Goal: Task Accomplishment & Management: Manage account settings

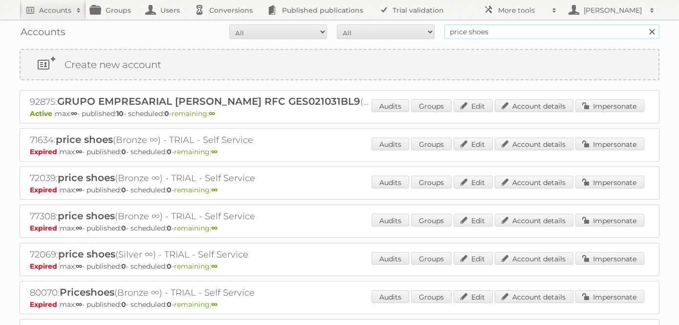
click at [489, 33] on input "price shoes" at bounding box center [551, 31] width 215 height 15
click at [612, 107] on link "Impersonate" at bounding box center [609, 105] width 69 height 13
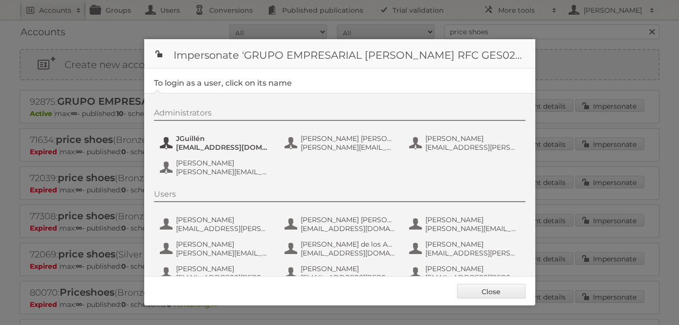
click at [221, 147] on span "jguillen@priceshoes.com" at bounding box center [223, 147] width 95 height 9
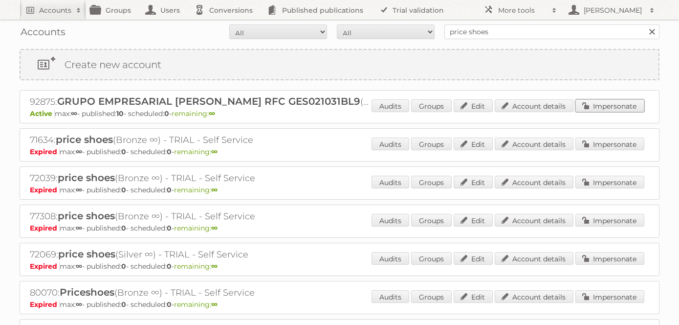
click at [596, 107] on link "Impersonate" at bounding box center [609, 105] width 69 height 13
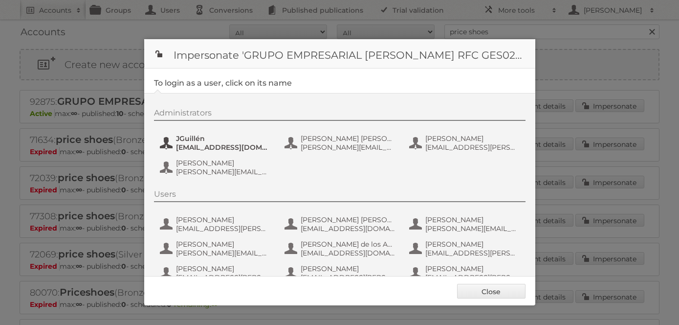
click at [215, 148] on span "jguillen@priceshoes.com" at bounding box center [223, 147] width 95 height 9
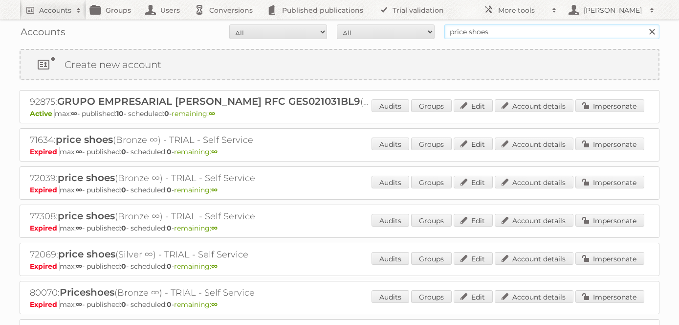
click at [456, 30] on input "price shoes" at bounding box center [551, 31] width 215 height 15
type input "four hands"
click at [644, 24] on input "Search" at bounding box center [651, 31] width 15 height 15
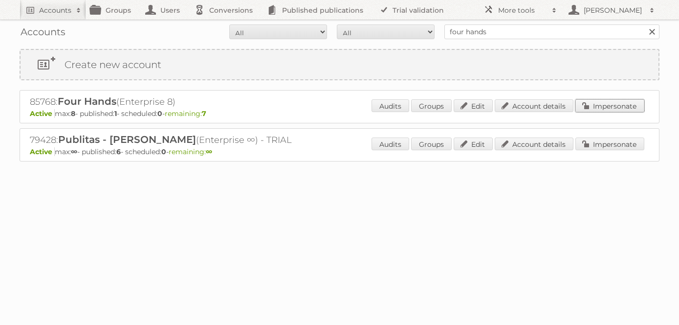
click at [598, 105] on link "Impersonate" at bounding box center [609, 105] width 69 height 13
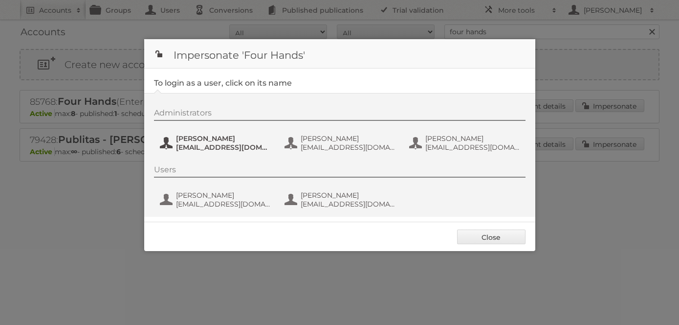
click at [236, 147] on span "jhoffend@fourhands.com" at bounding box center [223, 147] width 95 height 9
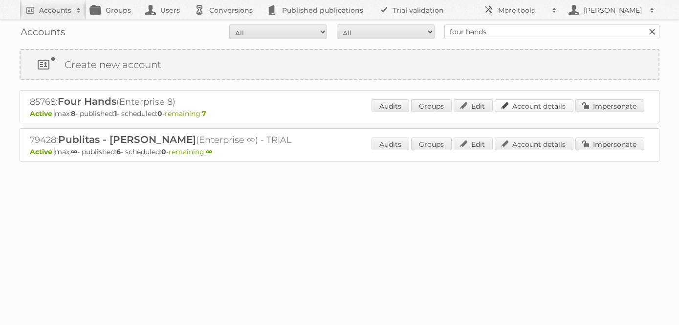
click at [534, 103] on link "Account details" at bounding box center [534, 105] width 79 height 13
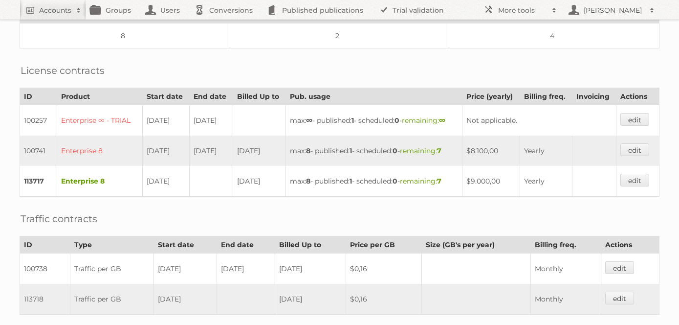
scroll to position [237, 0]
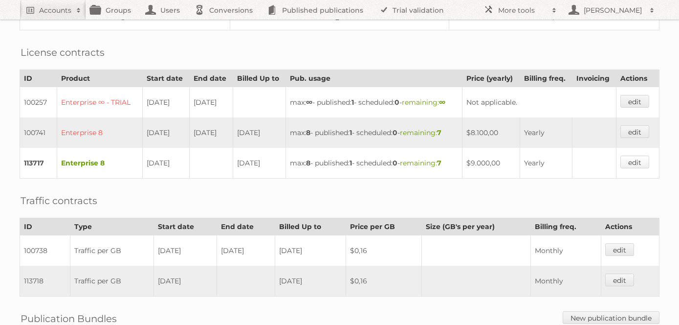
click at [630, 168] on link "edit" at bounding box center [634, 161] width 29 height 13
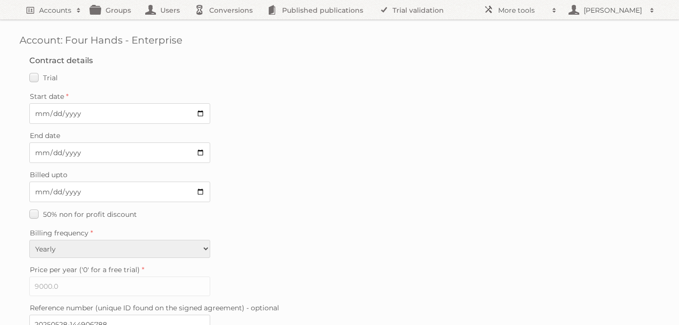
scroll to position [300, 0]
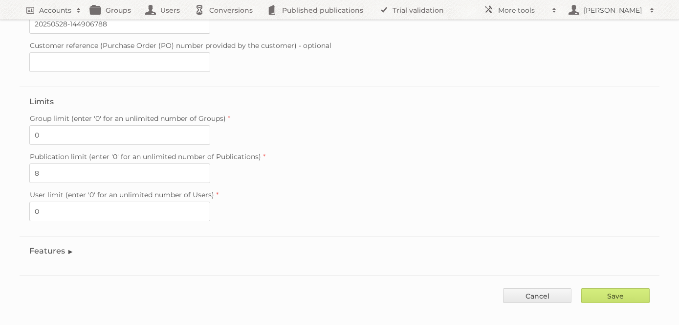
click at [56, 246] on legend "Features" at bounding box center [51, 250] width 44 height 9
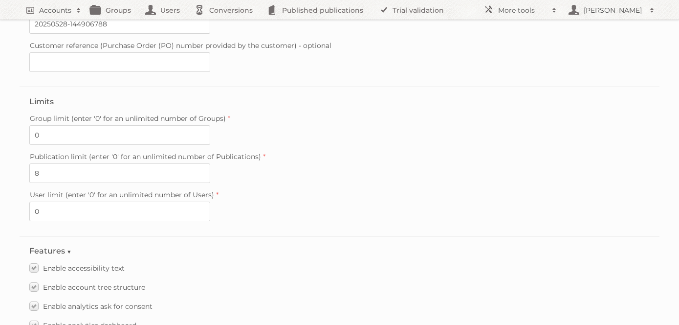
scroll to position [473, 0]
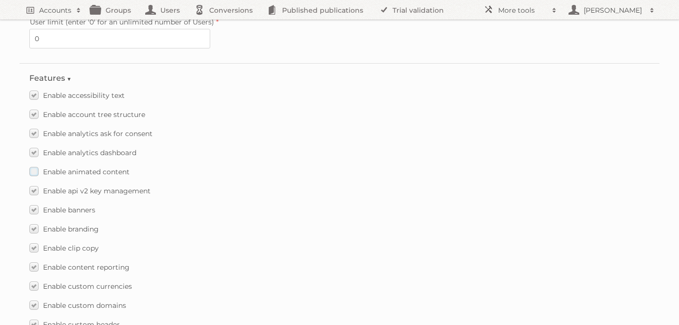
click at [34, 164] on label "Enable animated content" at bounding box center [79, 171] width 100 height 14
click at [0, 0] on input "Enable animated content" at bounding box center [0, 0] width 0 height 0
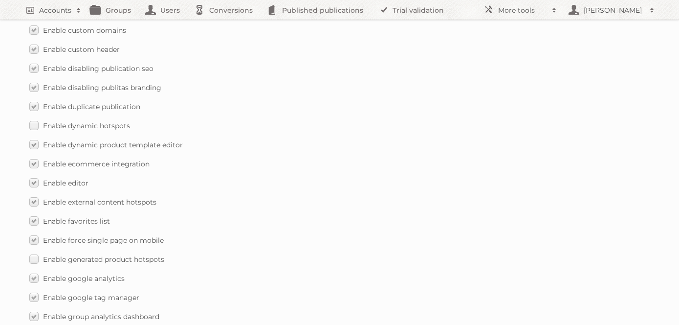
scroll to position [855, 0]
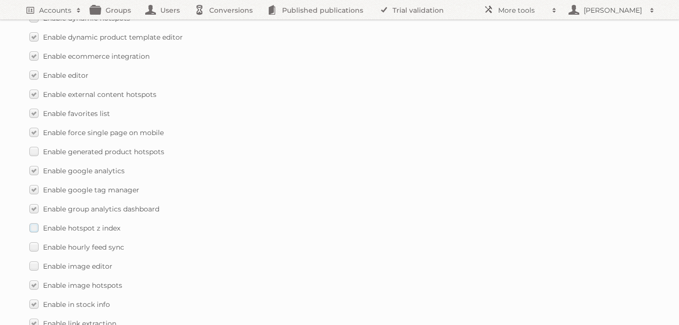
click at [36, 220] on label "Enable hotspot z index" at bounding box center [74, 227] width 91 height 14
click at [0, 0] on input "Enable hotspot z index" at bounding box center [0, 0] width 0 height 0
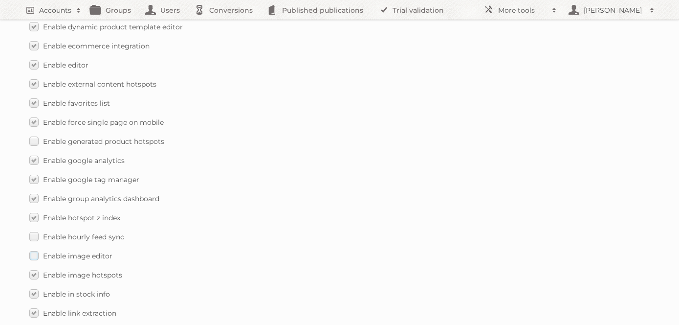
scroll to position [867, 0]
click at [33, 247] on label "Enable image editor" at bounding box center [70, 254] width 83 height 14
click at [0, 0] on input "Enable image editor" at bounding box center [0, 0] width 0 height 0
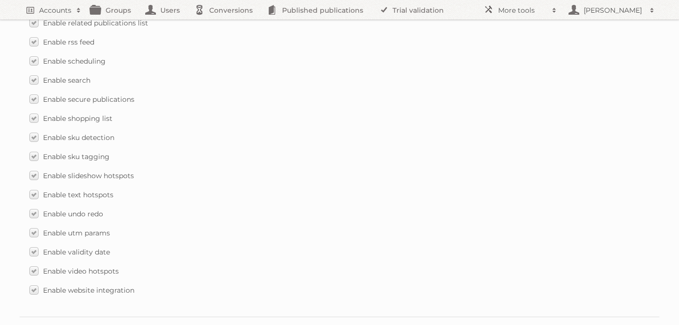
scroll to position [1463, 0]
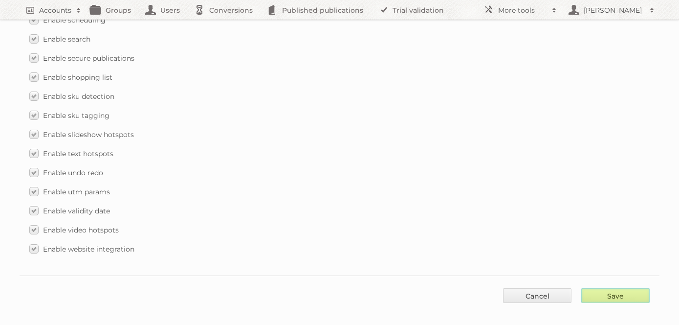
click at [613, 288] on input "Save" at bounding box center [615, 295] width 68 height 15
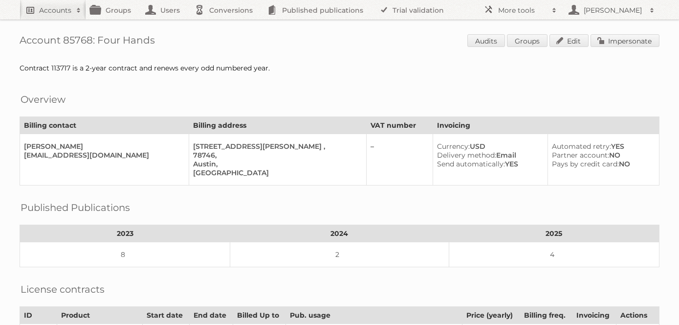
click at [44, 8] on h2 "Accounts" at bounding box center [55, 10] width 32 height 10
type input"] "hillary"
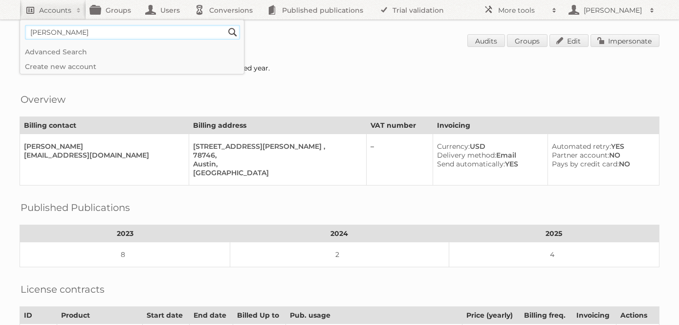
click at [225, 25] on input "Search" at bounding box center [232, 32] width 15 height 15
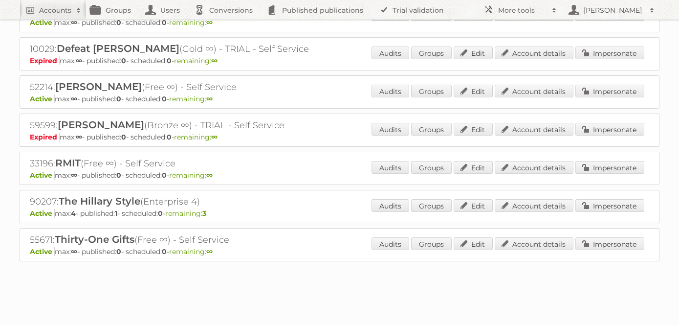
scroll to position [94, 0]
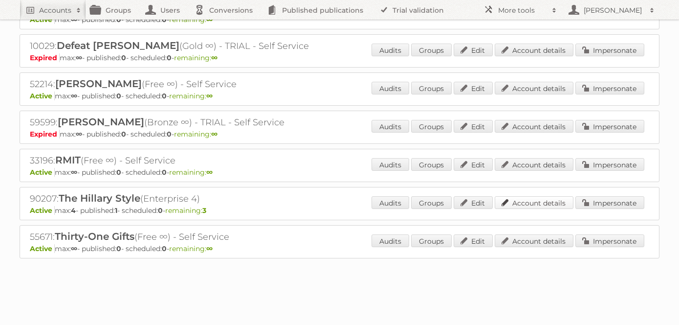
click at [515, 205] on link "Account details" at bounding box center [534, 202] width 79 height 13
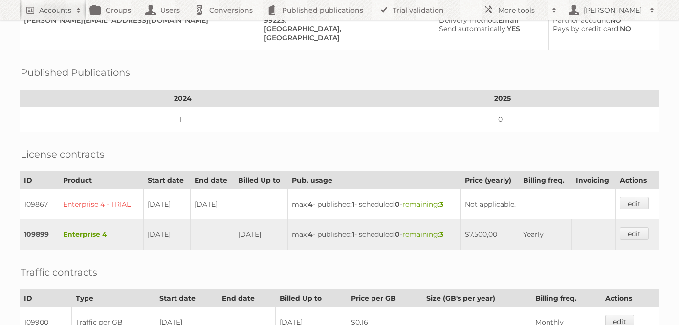
scroll to position [115, 0]
